Goal: Task Accomplishment & Management: Manage account settings

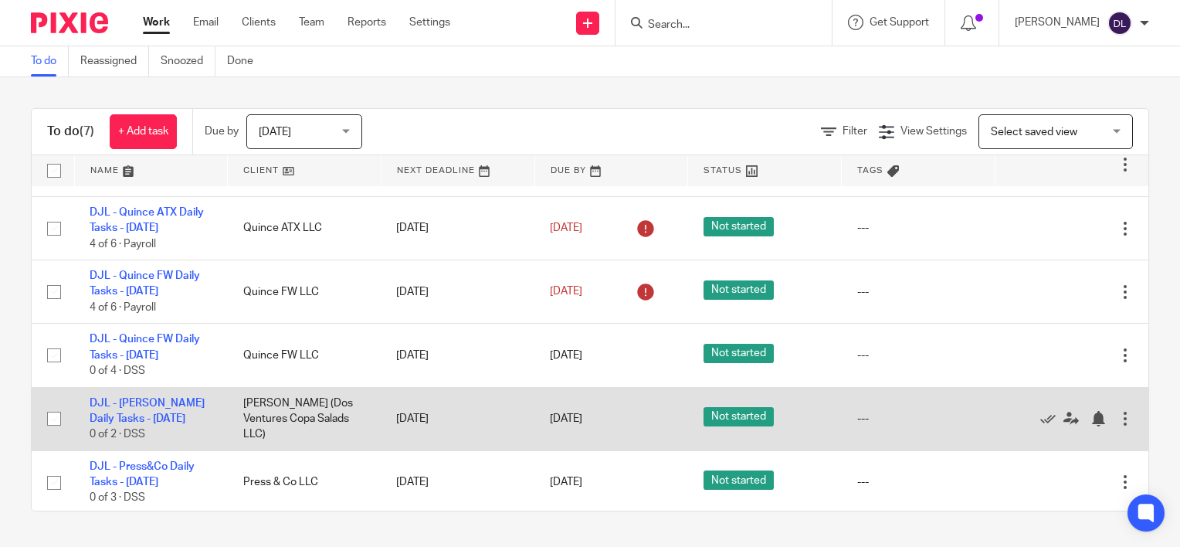
scroll to position [120, 0]
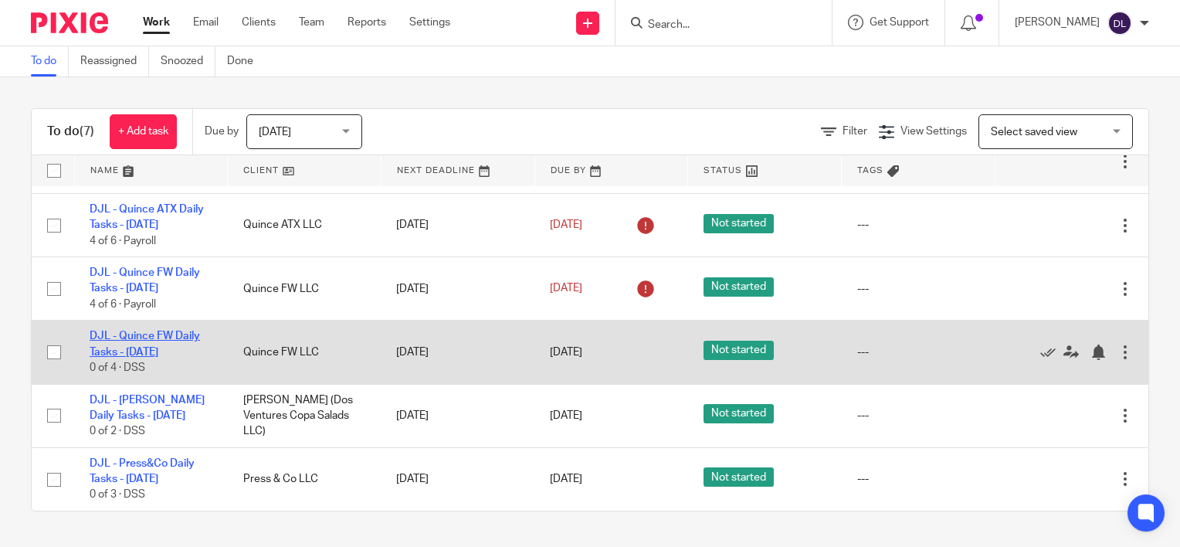
click at [126, 333] on link "DJL - Quince FW Daily Tasks - [DATE]" at bounding box center [145, 344] width 110 height 26
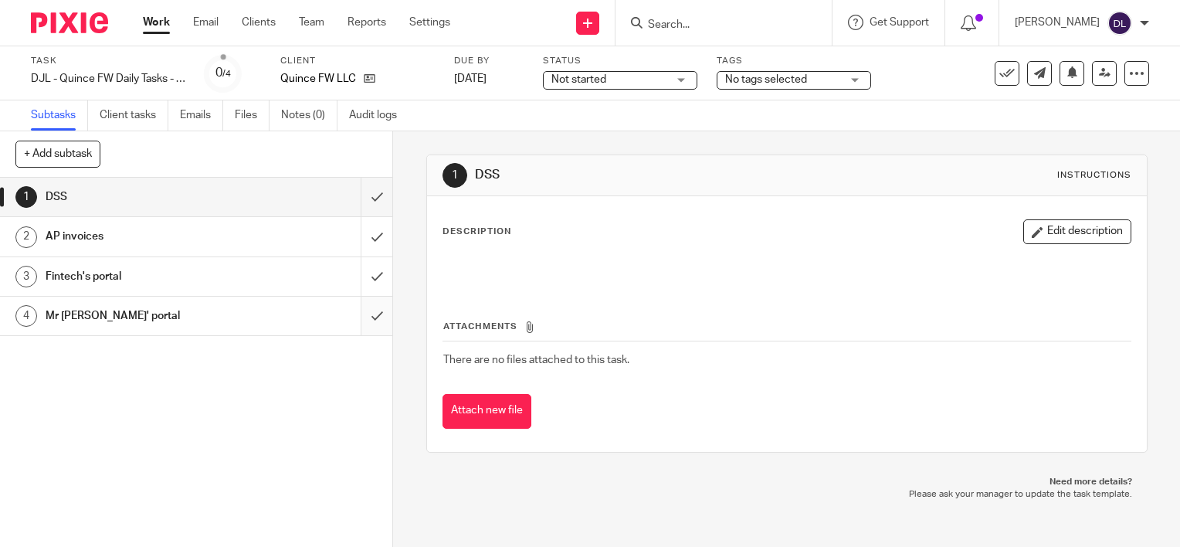
click at [351, 318] on input "submit" at bounding box center [196, 316] width 392 height 39
click at [361, 261] on input "submit" at bounding box center [196, 276] width 392 height 39
drag, startPoint x: 361, startPoint y: 233, endPoint x: 363, endPoint y: 201, distance: 32.5
click at [361, 232] on input "submit" at bounding box center [196, 236] width 392 height 39
click at [363, 178] on input "submit" at bounding box center [196, 197] width 392 height 39
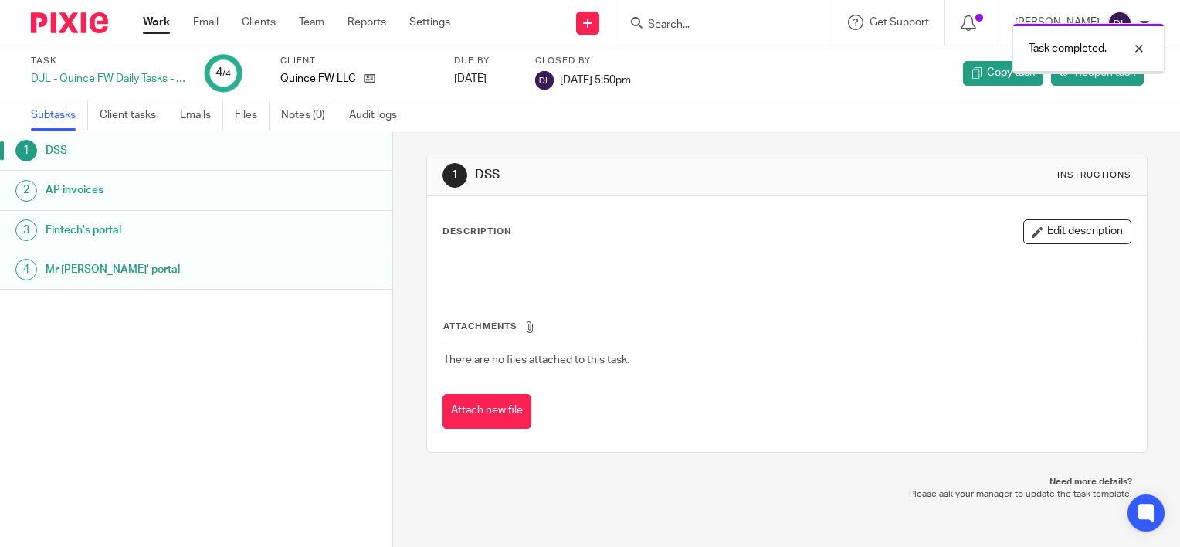
click at [155, 24] on link "Work" at bounding box center [156, 22] width 27 height 15
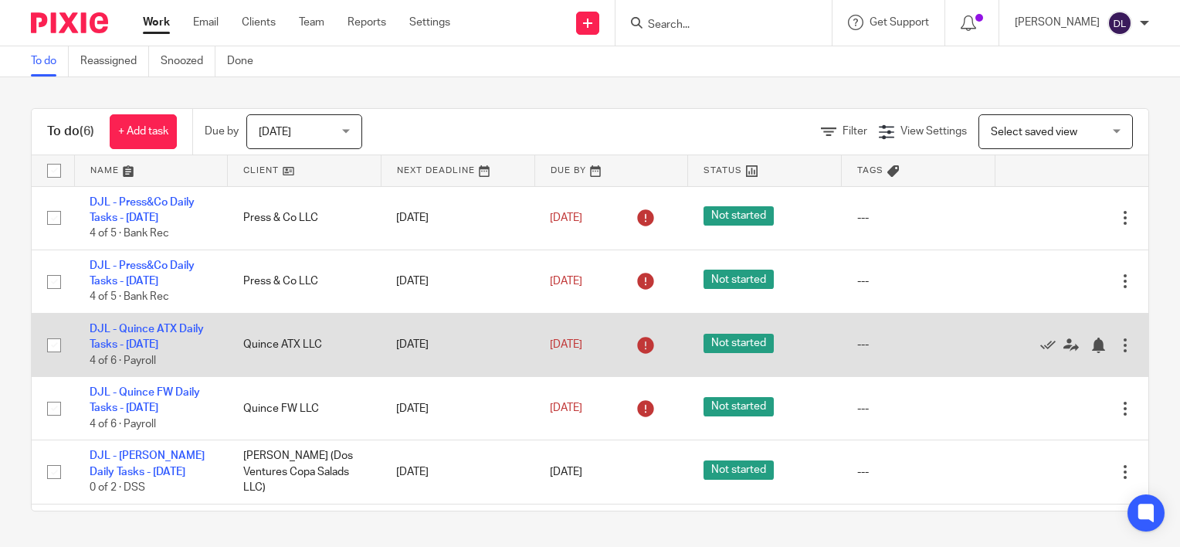
click at [267, 342] on td "Quince ATX LLC" at bounding box center [305, 344] width 154 height 63
click at [476, 341] on td "[DATE]" at bounding box center [458, 344] width 154 height 63
click at [1117, 343] on div at bounding box center [1124, 344] width 15 height 15
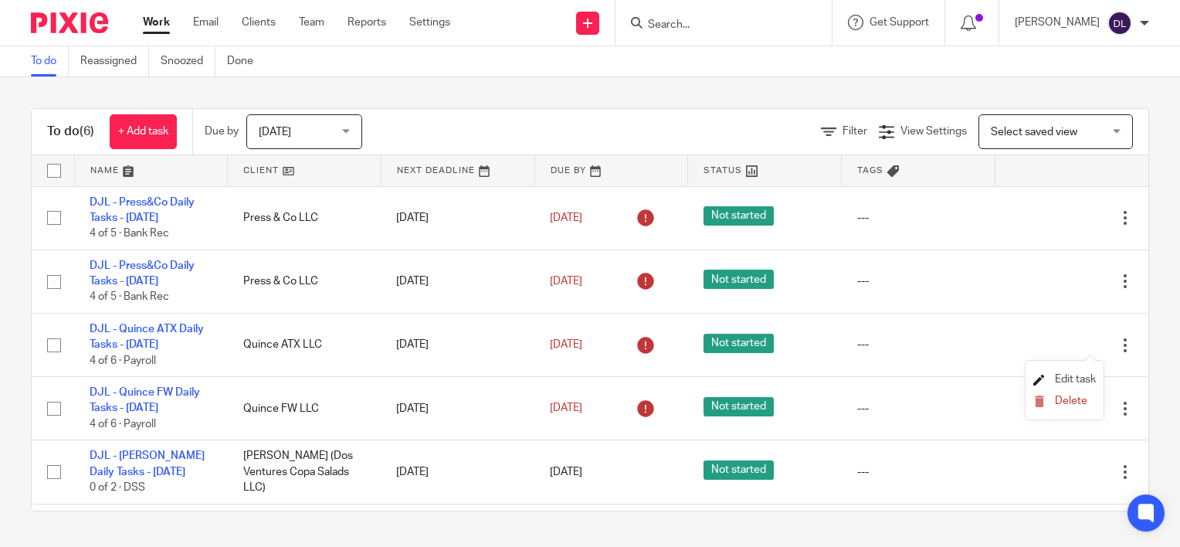
click at [1066, 374] on span "Edit task" at bounding box center [1075, 379] width 41 height 11
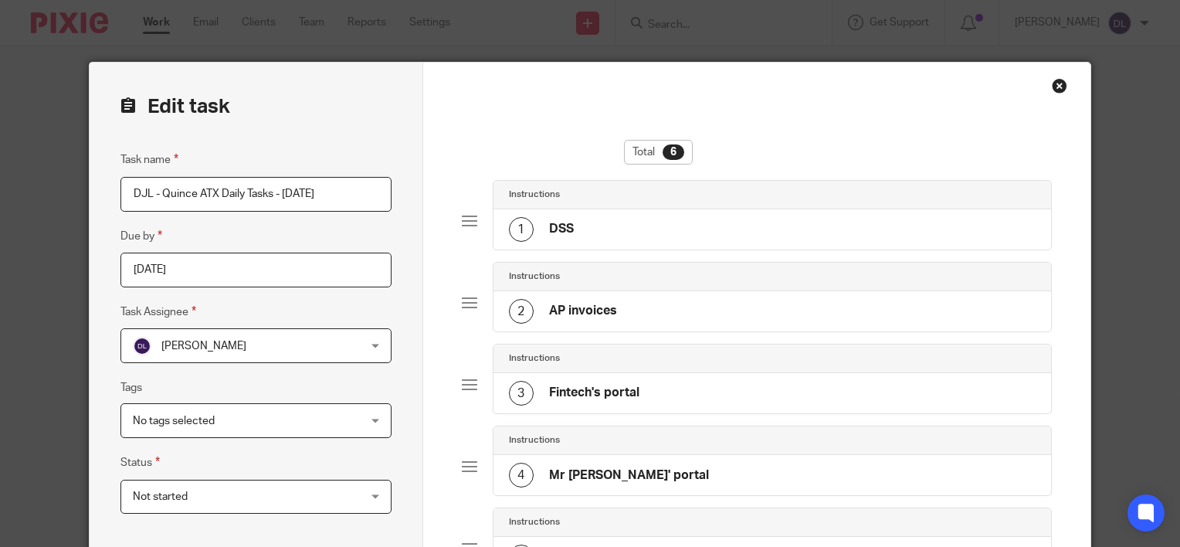
scroll to position [355, 0]
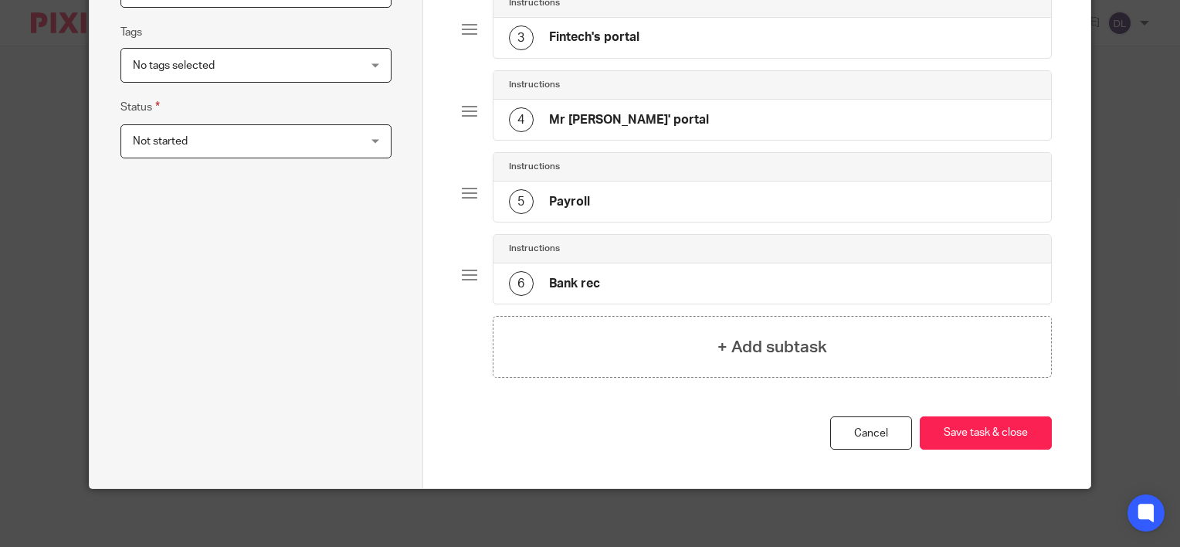
click at [613, 195] on div "5 Payroll" at bounding box center [772, 201] width 558 height 40
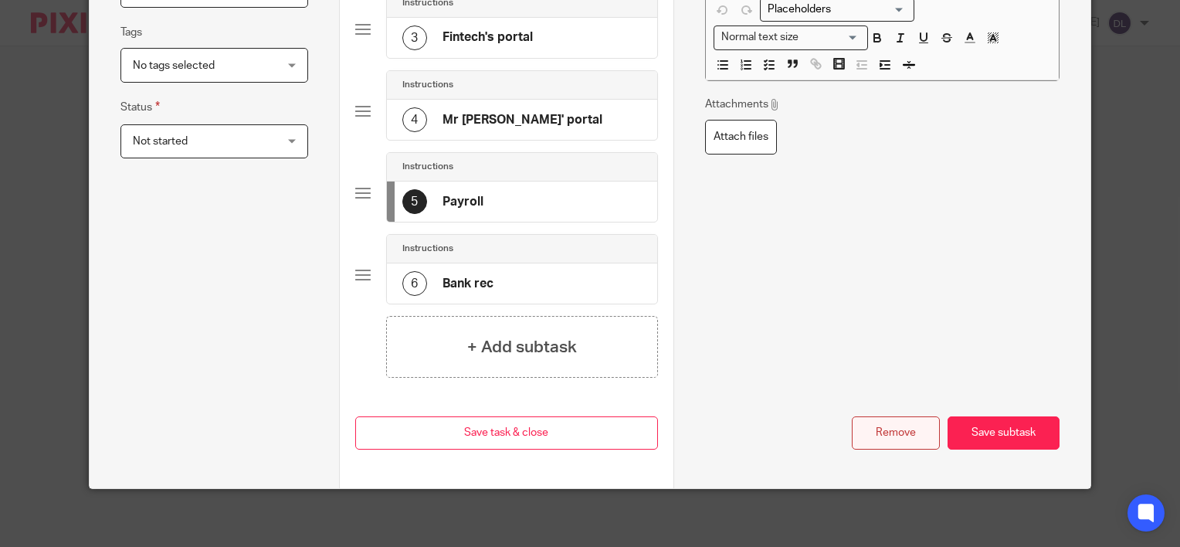
click at [891, 432] on button "Remove" at bounding box center [896, 432] width 88 height 33
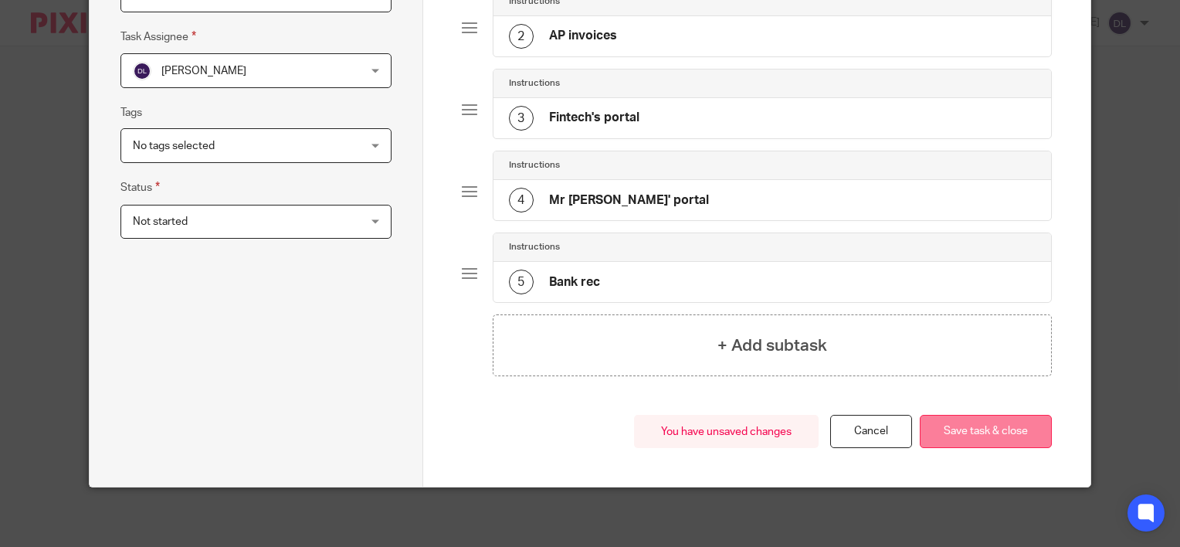
click at [932, 427] on button "Save task & close" at bounding box center [986, 431] width 132 height 33
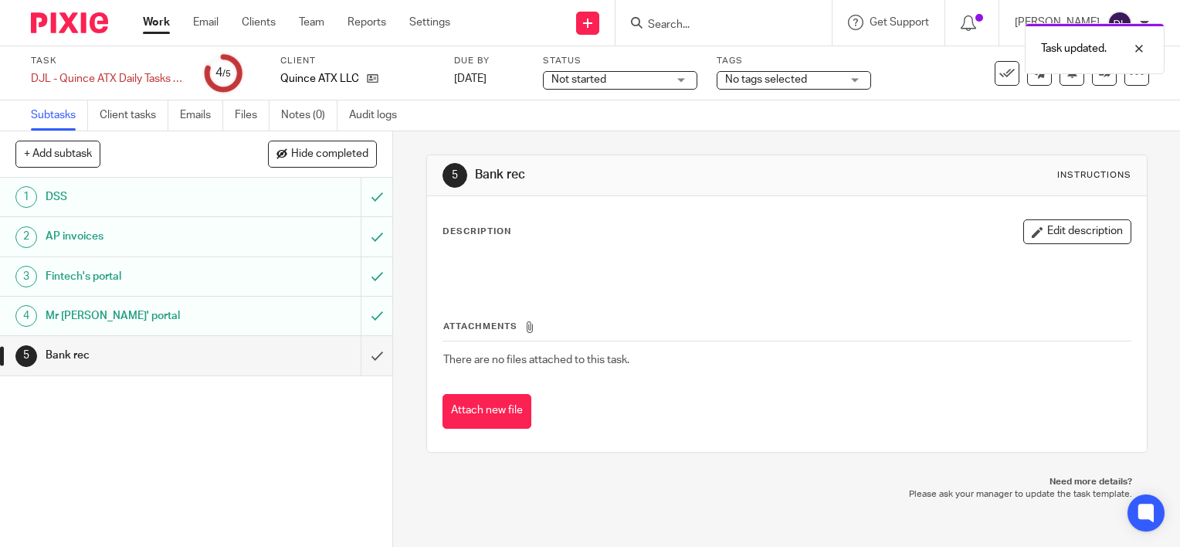
click at [165, 28] on link "Work" at bounding box center [156, 22] width 27 height 15
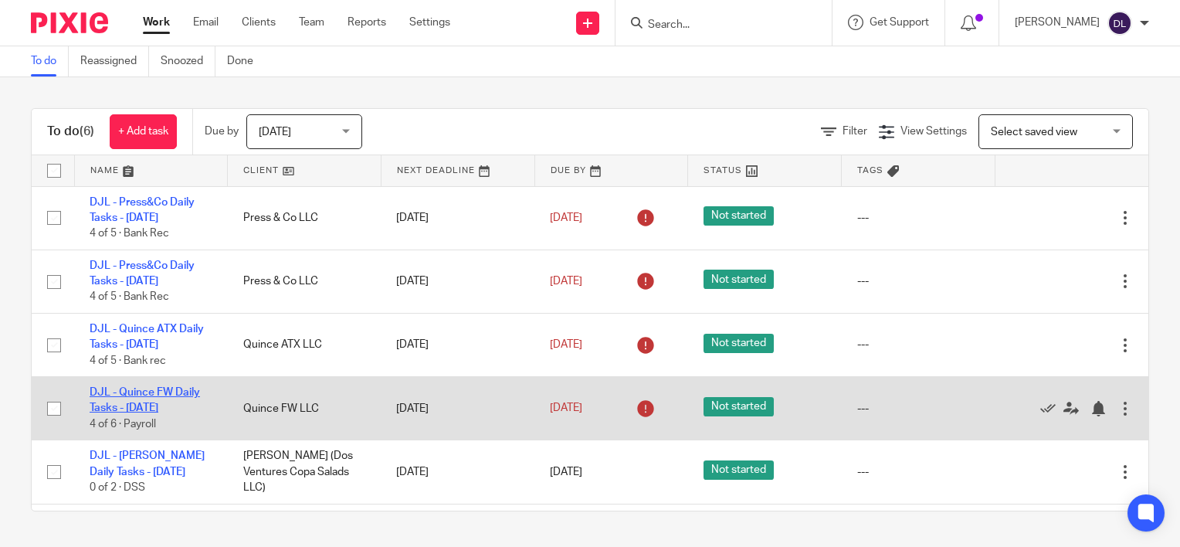
click at [175, 387] on link "DJL - Quince FW Daily Tasks - [DATE]" at bounding box center [145, 400] width 110 height 26
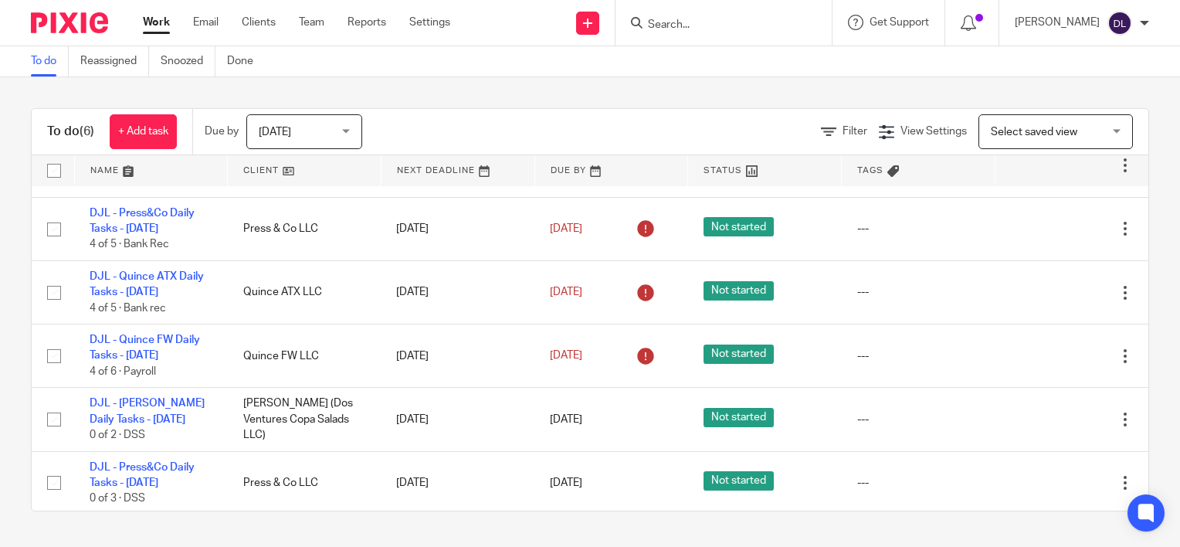
scroll to position [57, 0]
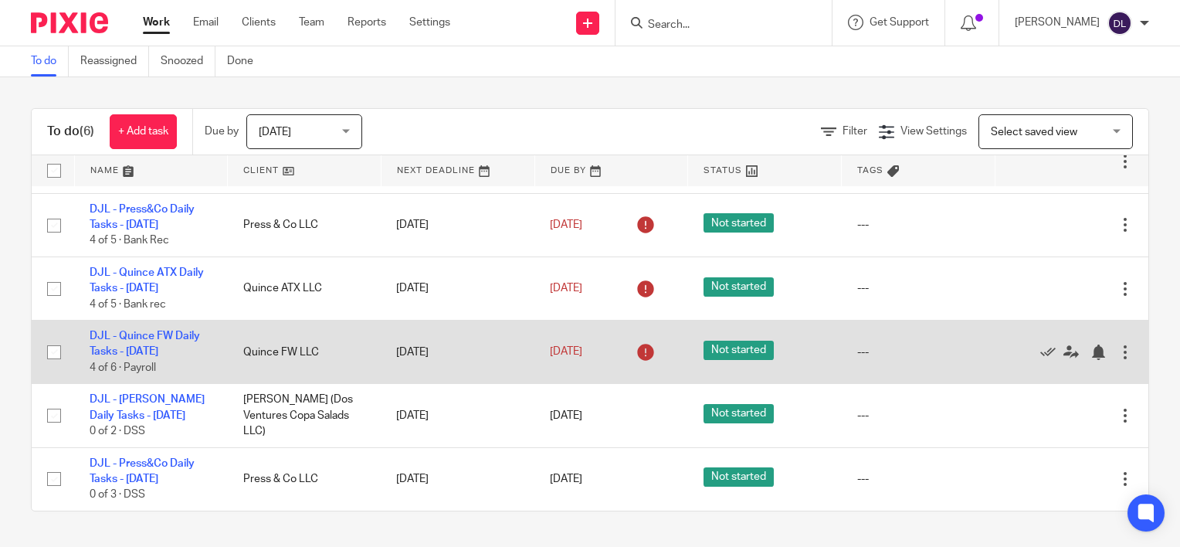
click at [1117, 347] on div at bounding box center [1124, 351] width 15 height 15
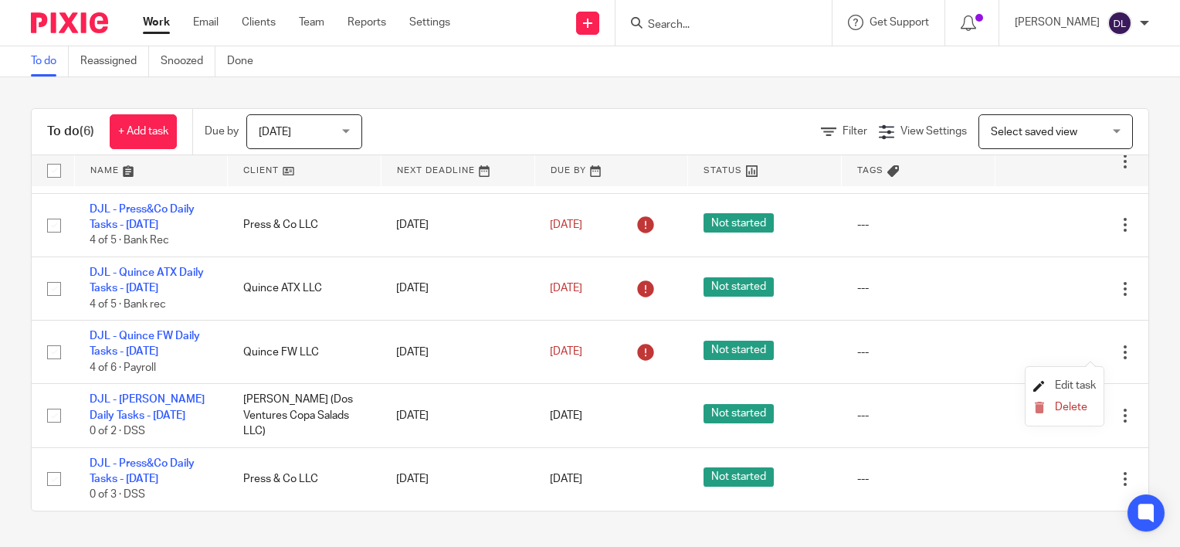
click at [1080, 385] on span "Edit task" at bounding box center [1075, 385] width 41 height 11
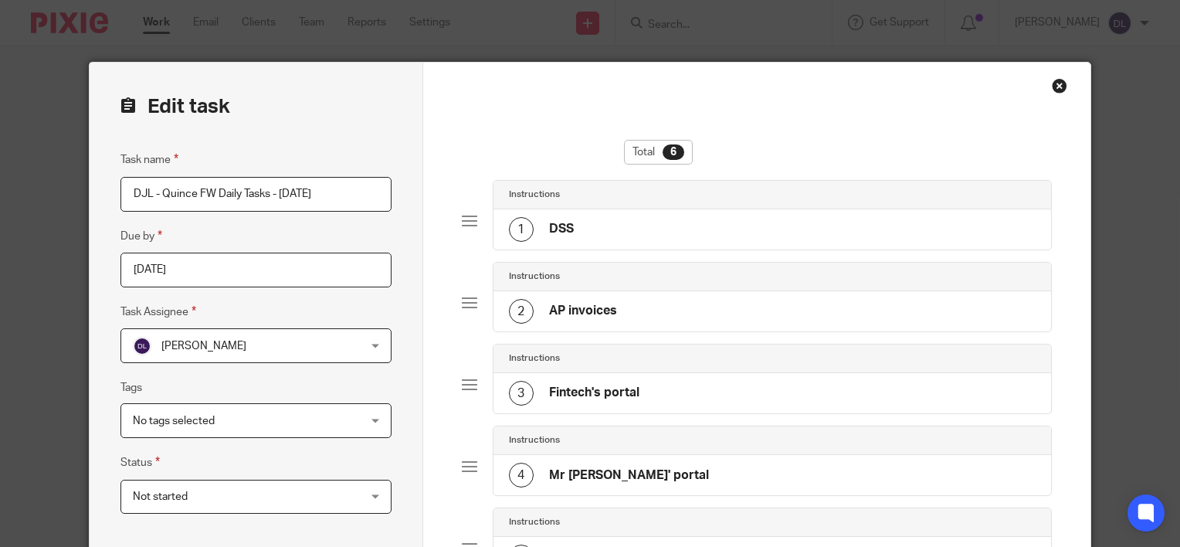
scroll to position [355, 0]
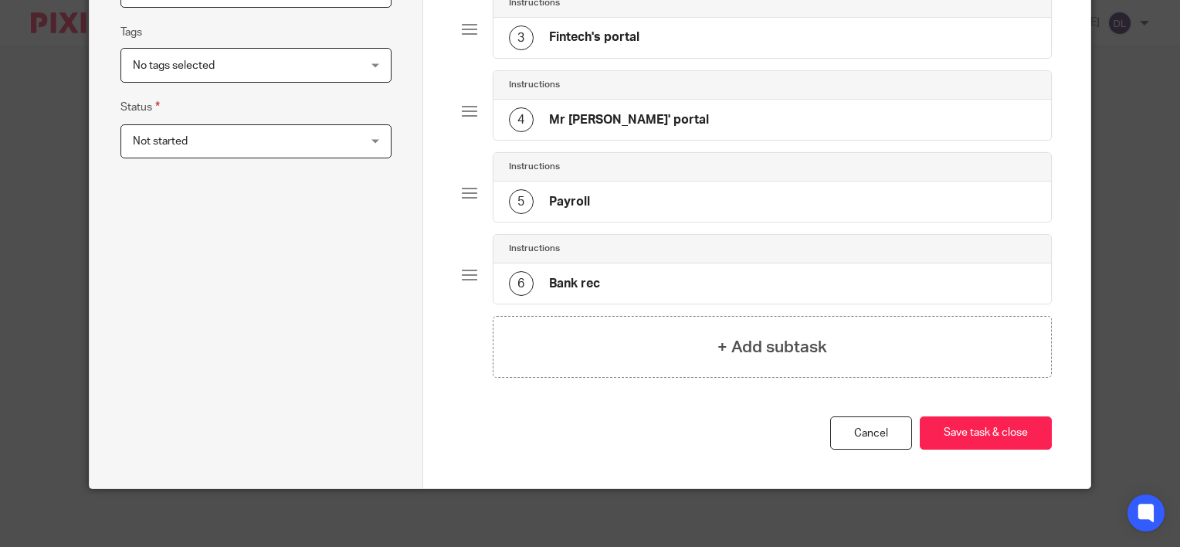
click at [673, 186] on div "5 Payroll" at bounding box center [772, 201] width 558 height 40
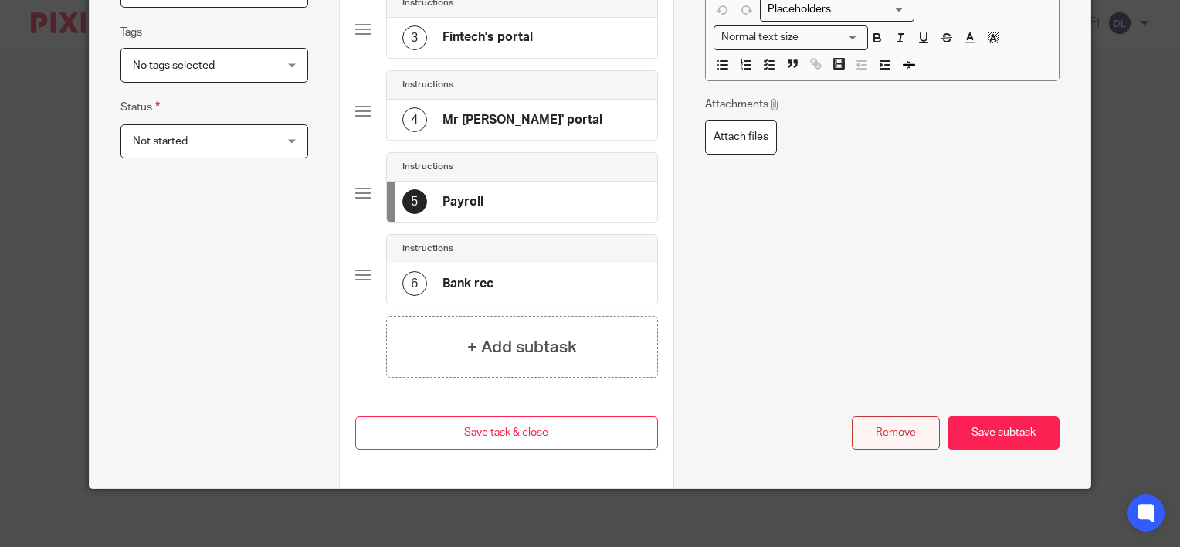
click at [895, 426] on button "Remove" at bounding box center [896, 432] width 88 height 33
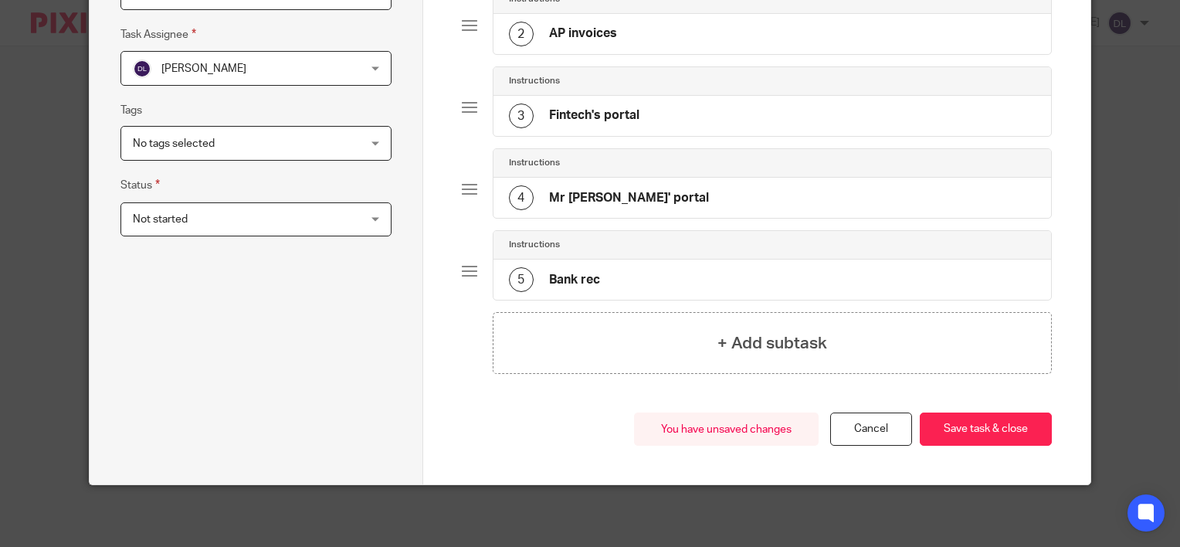
scroll to position [275, 0]
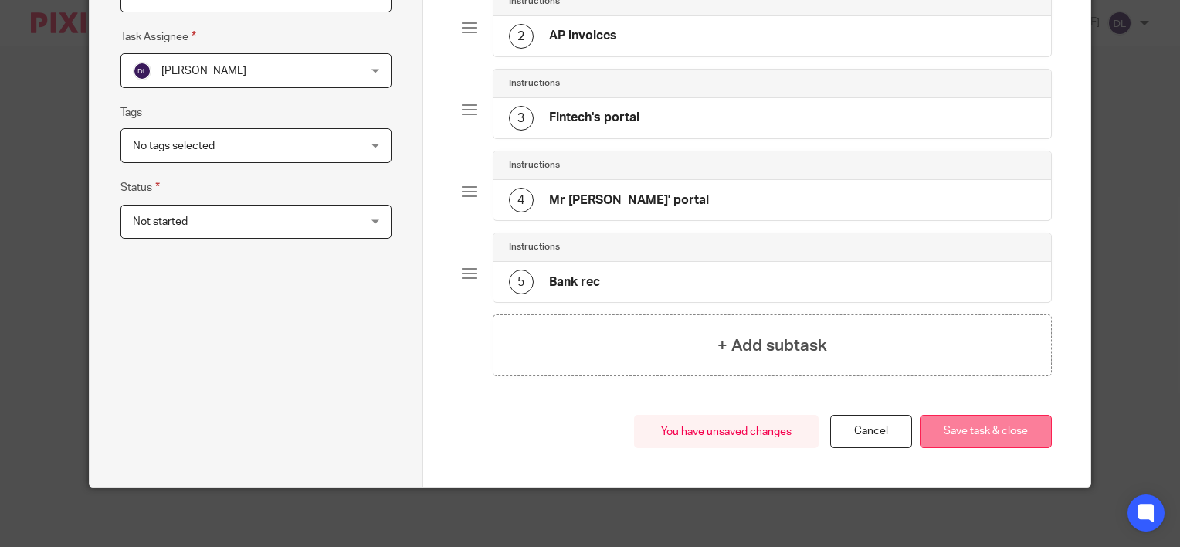
click at [951, 426] on button "Save task & close" at bounding box center [986, 431] width 132 height 33
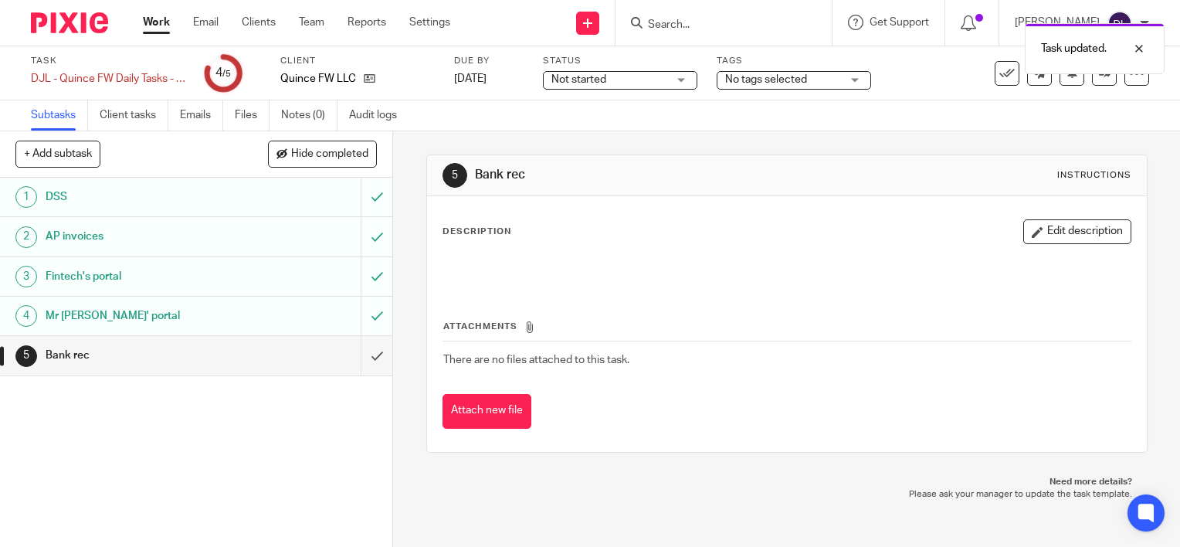
click at [158, 25] on link "Work" at bounding box center [156, 22] width 27 height 15
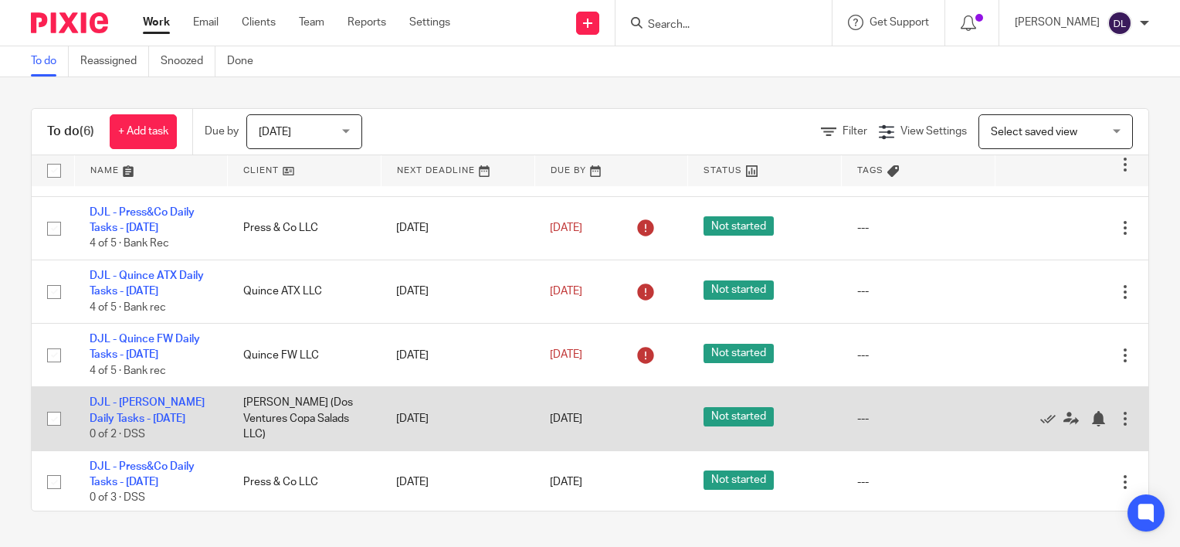
scroll to position [57, 0]
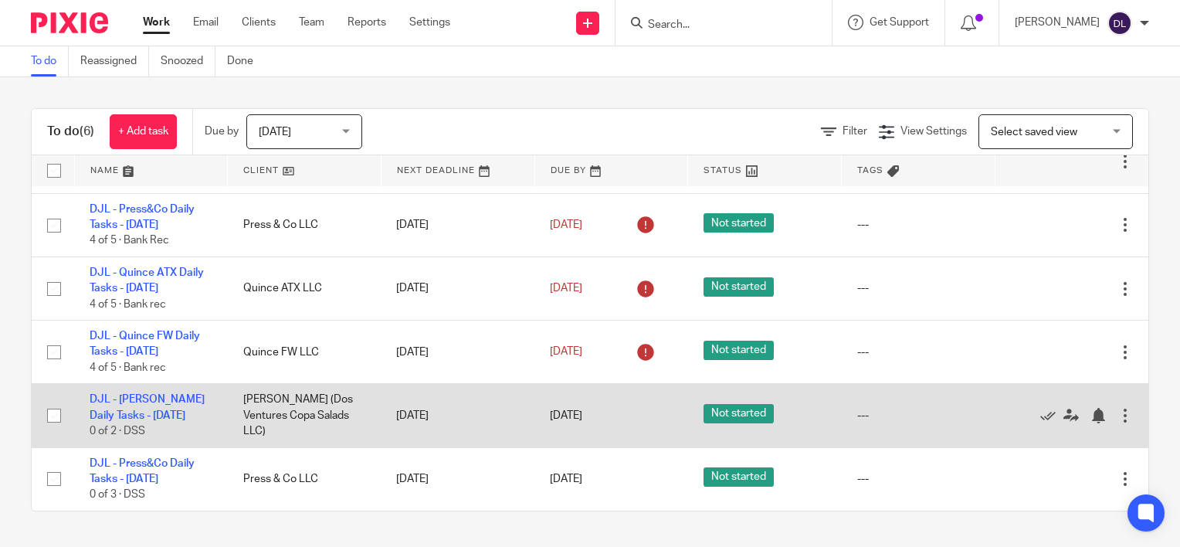
click at [1117, 414] on div at bounding box center [1124, 415] width 15 height 15
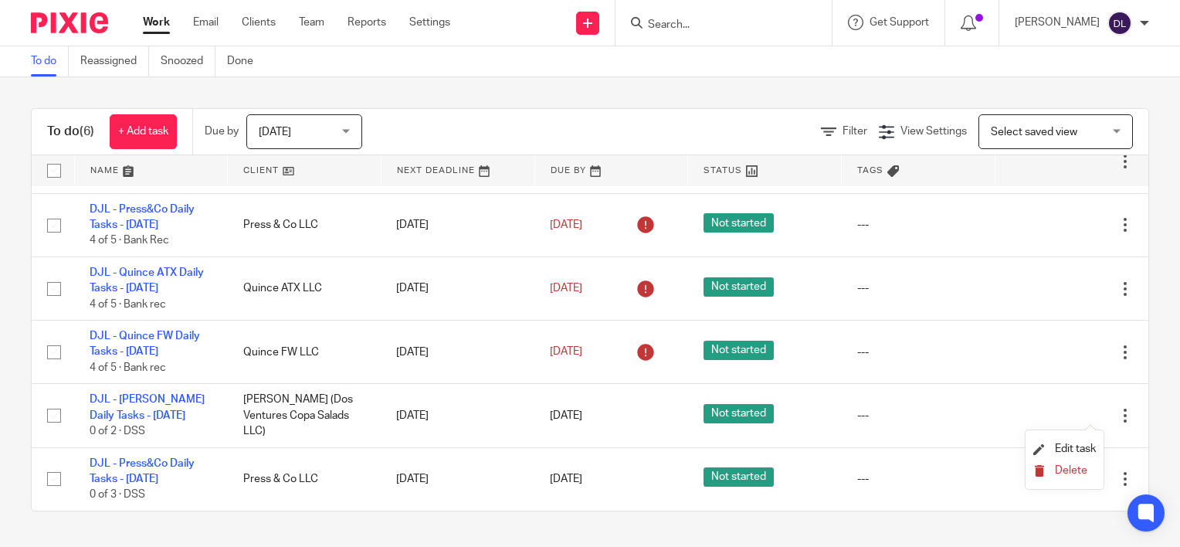
click at [1059, 469] on span "Delete" at bounding box center [1071, 470] width 32 height 11
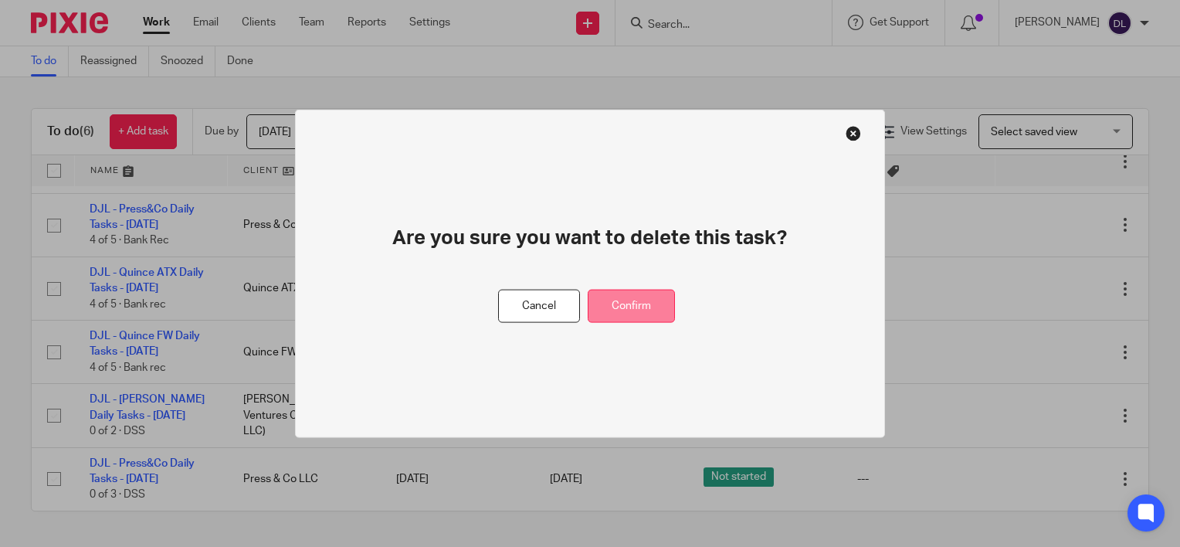
click at [618, 312] on button "Confirm" at bounding box center [631, 306] width 87 height 33
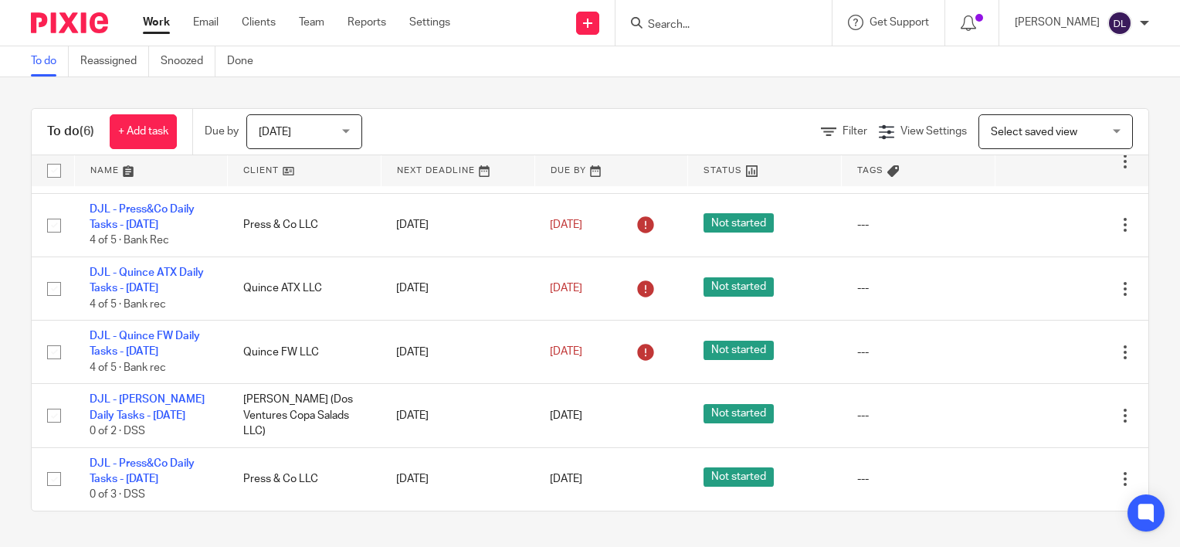
scroll to position [0, 0]
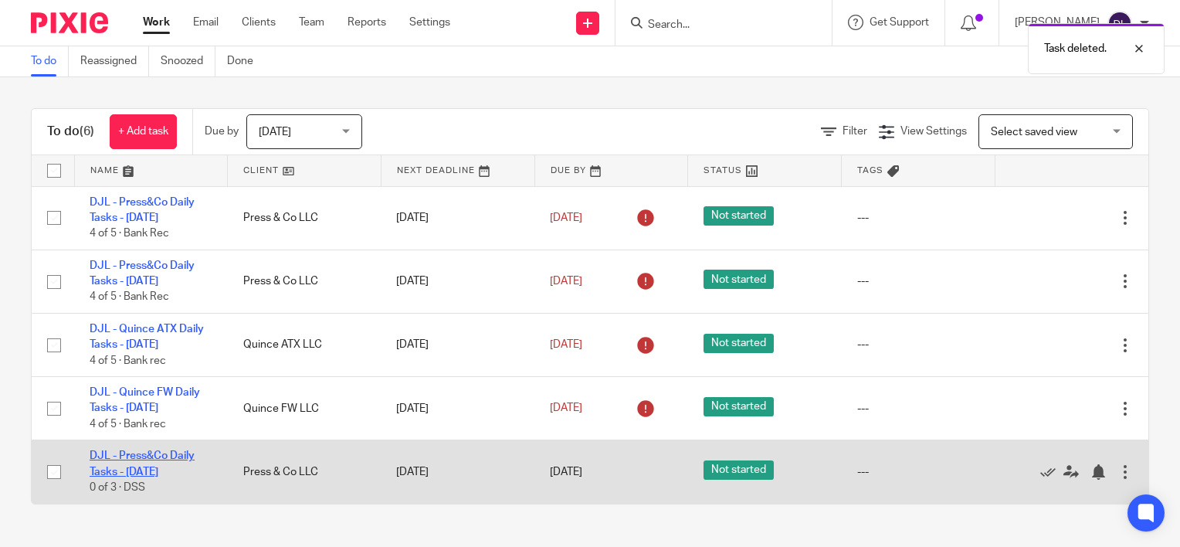
click at [185, 457] on link "DJL - Press&Co Daily Tasks - [DATE]" at bounding box center [142, 463] width 105 height 26
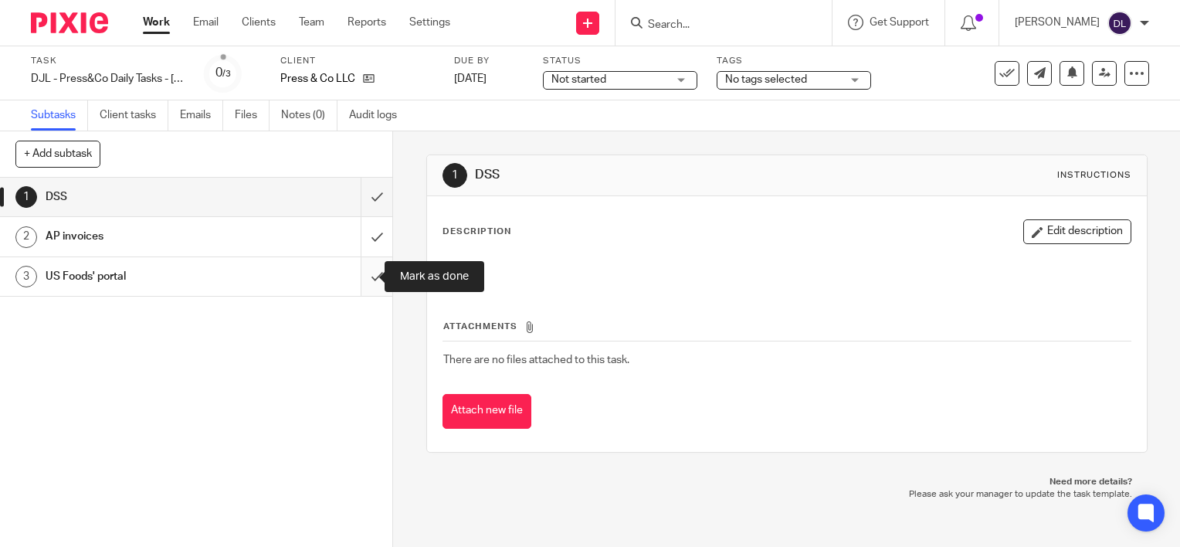
click at [361, 276] on input "submit" at bounding box center [196, 276] width 392 height 39
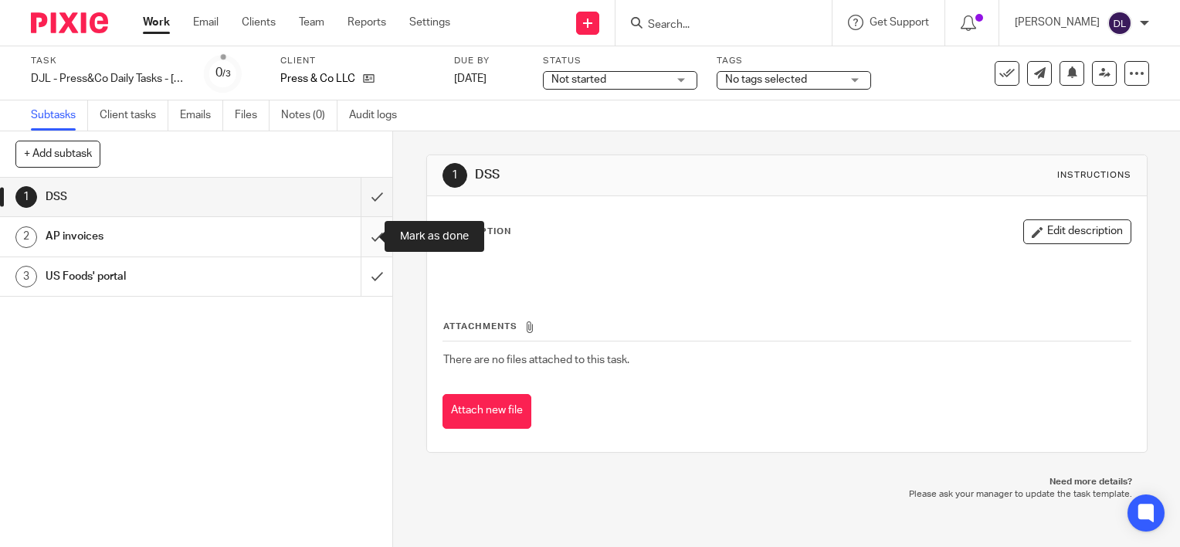
click at [350, 224] on input "submit" at bounding box center [196, 236] width 392 height 39
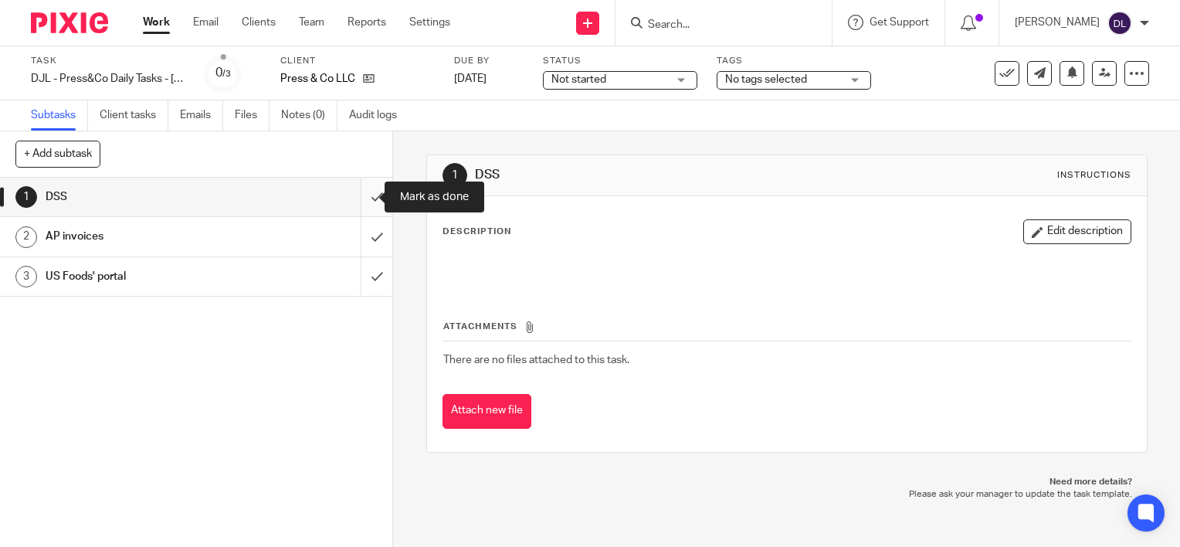
click at [350, 186] on input "submit" at bounding box center [196, 197] width 392 height 39
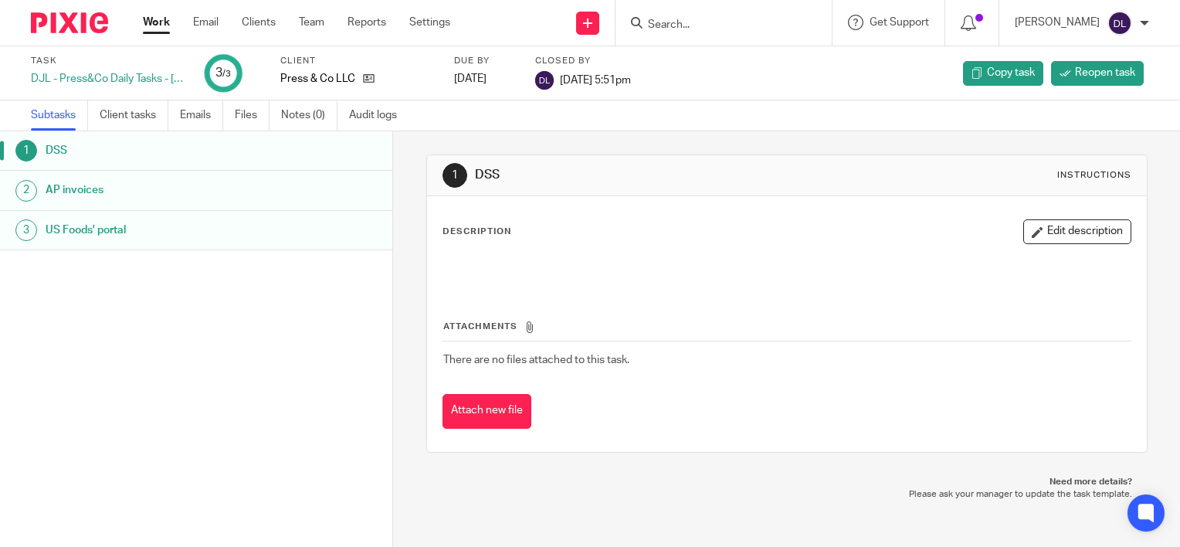
click at [144, 26] on link "Work" at bounding box center [156, 22] width 27 height 15
